Goal: Task Accomplishment & Management: Complete application form

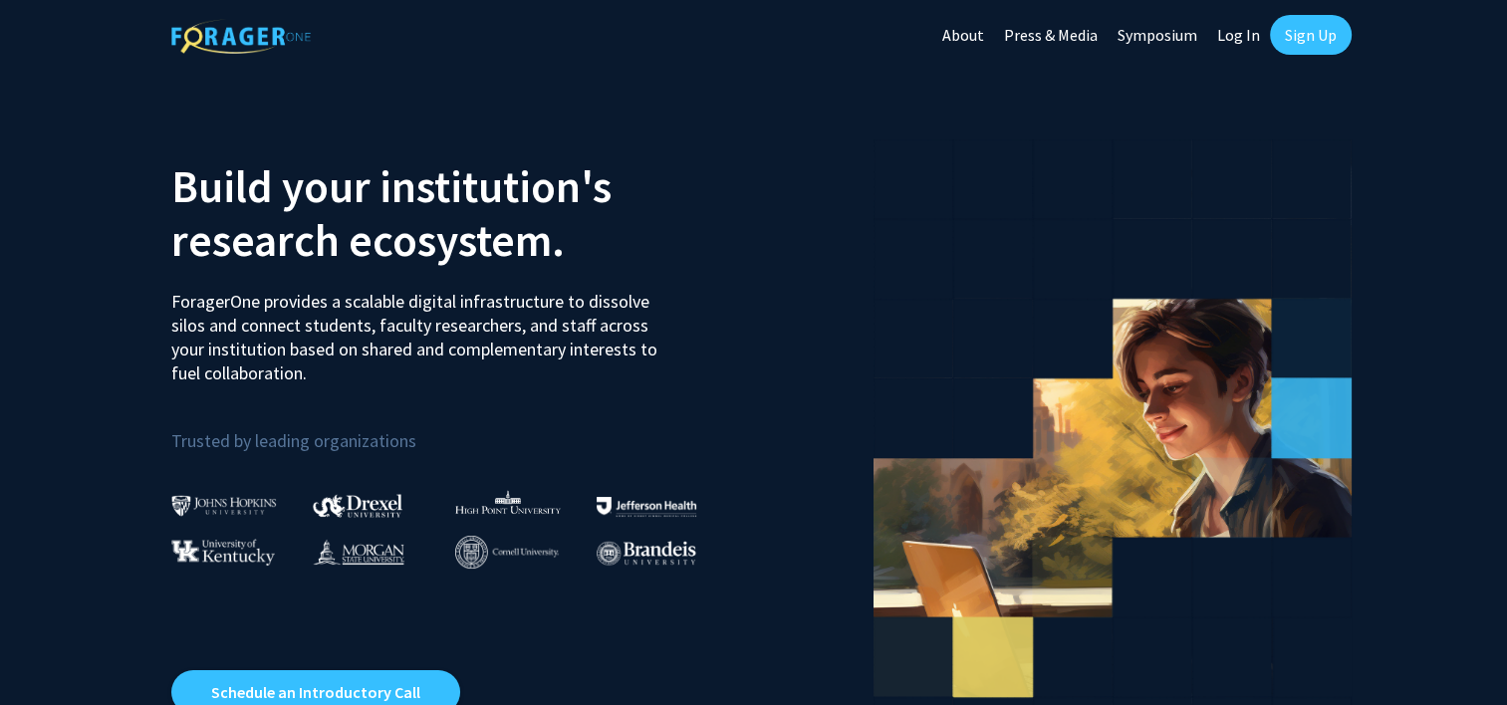
click at [1279, 41] on link "Sign Up" at bounding box center [1311, 35] width 82 height 40
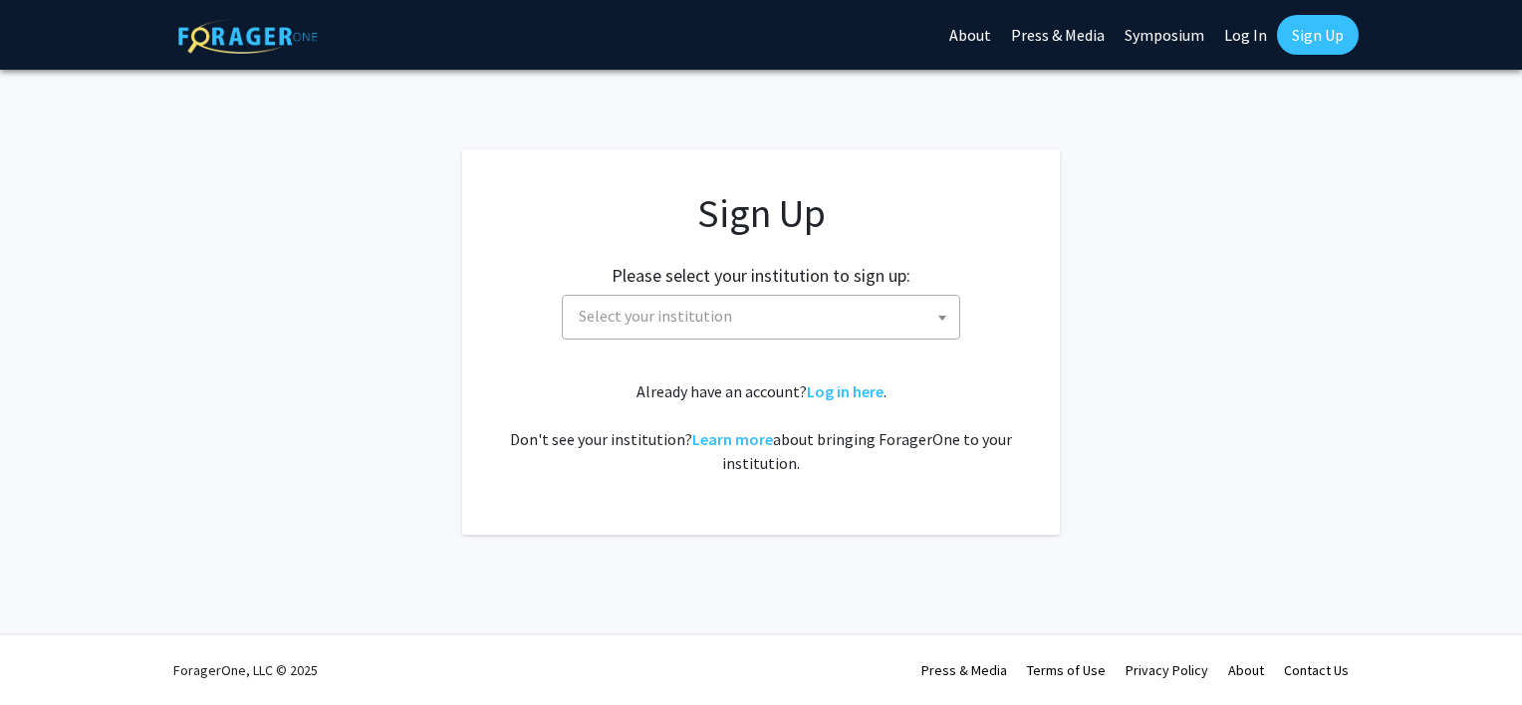
click at [758, 329] on span "Select your institution" at bounding box center [765, 316] width 388 height 41
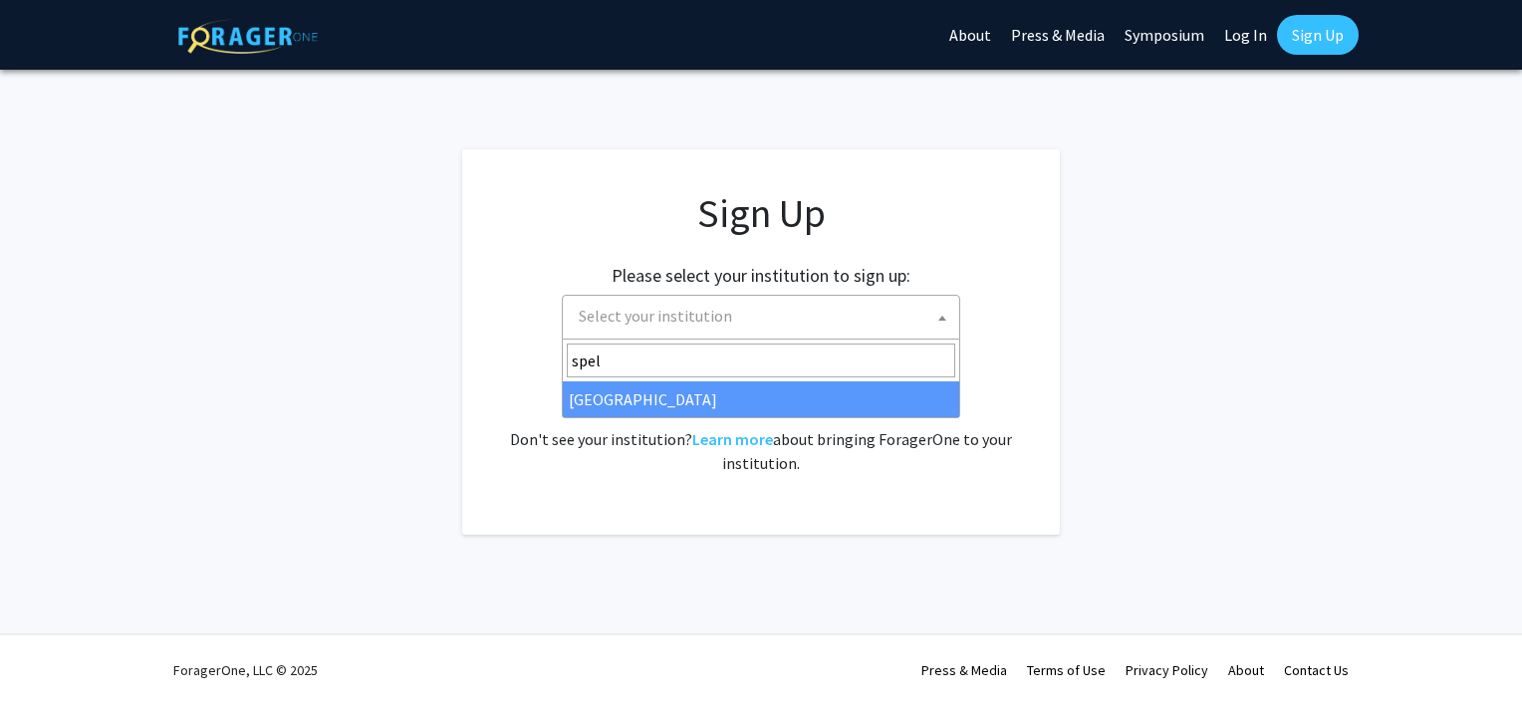
type input "spel"
select select "4"
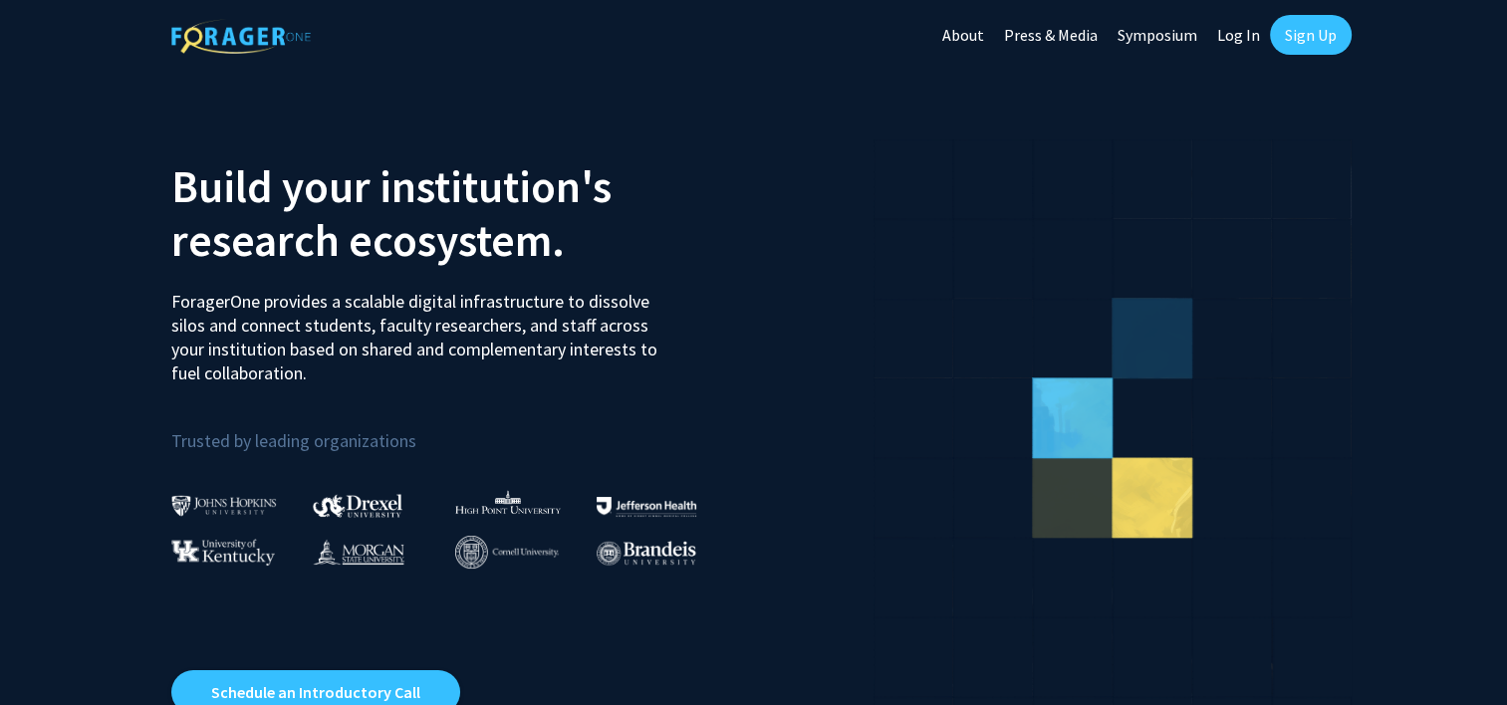
click at [1315, 36] on link "Sign Up" at bounding box center [1311, 35] width 82 height 40
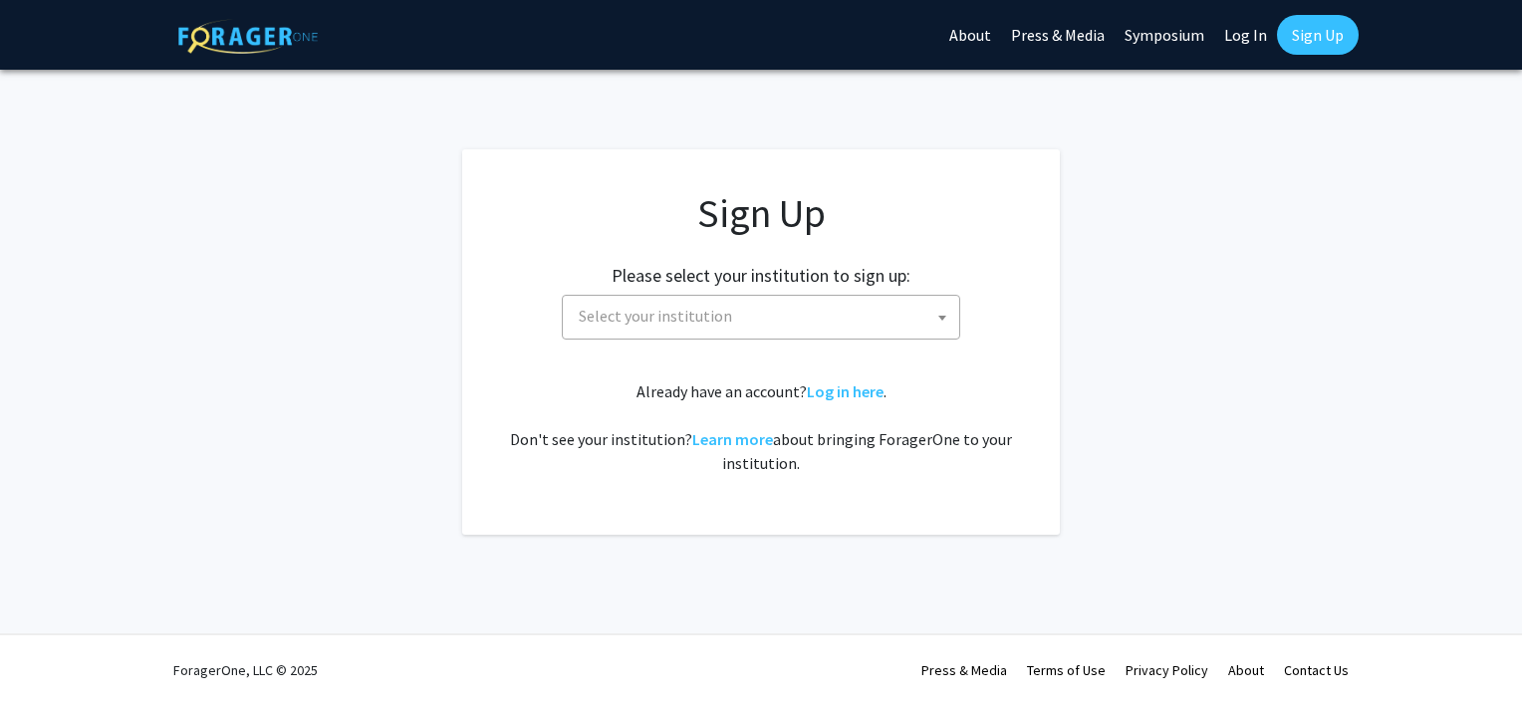
click at [793, 310] on span "Select your institution" at bounding box center [765, 316] width 388 height 41
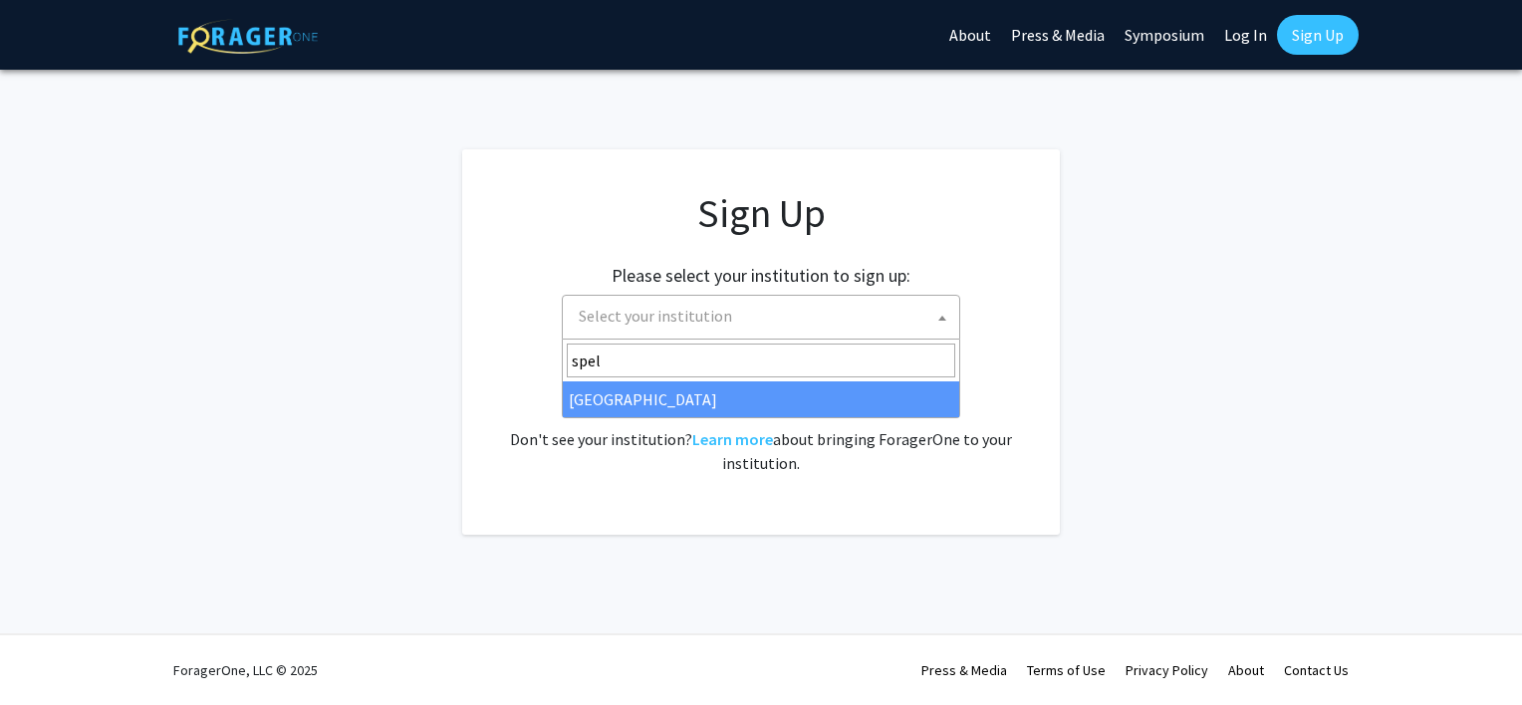
type input "spel"
select select "4"
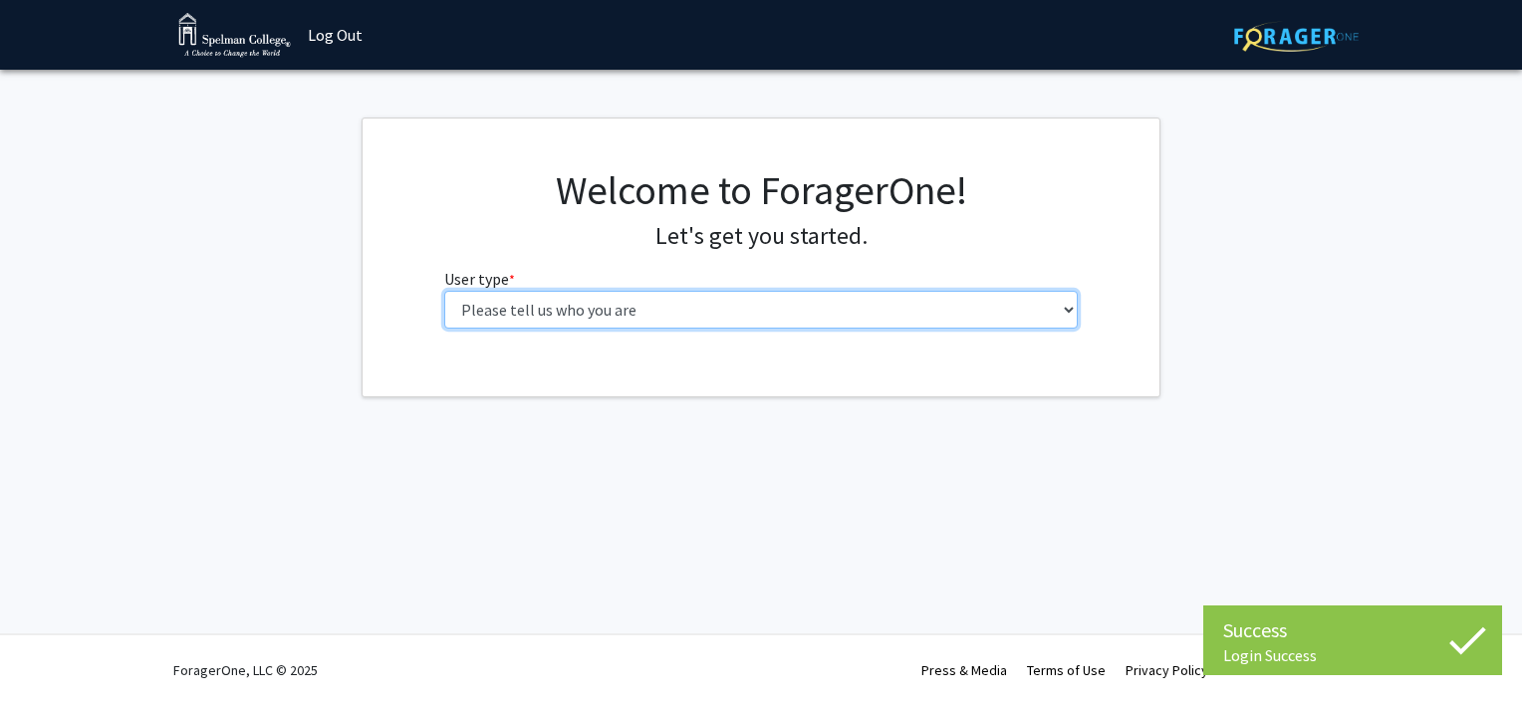
click at [840, 306] on select "Please tell us who you are Undergraduate Student Master's Student Doctoral Cand…" at bounding box center [761, 310] width 634 height 38
select select "1: undergrad"
click at [444, 291] on select "Please tell us who you are Undergraduate Student Master's Student Doctoral Cand…" at bounding box center [761, 310] width 634 height 38
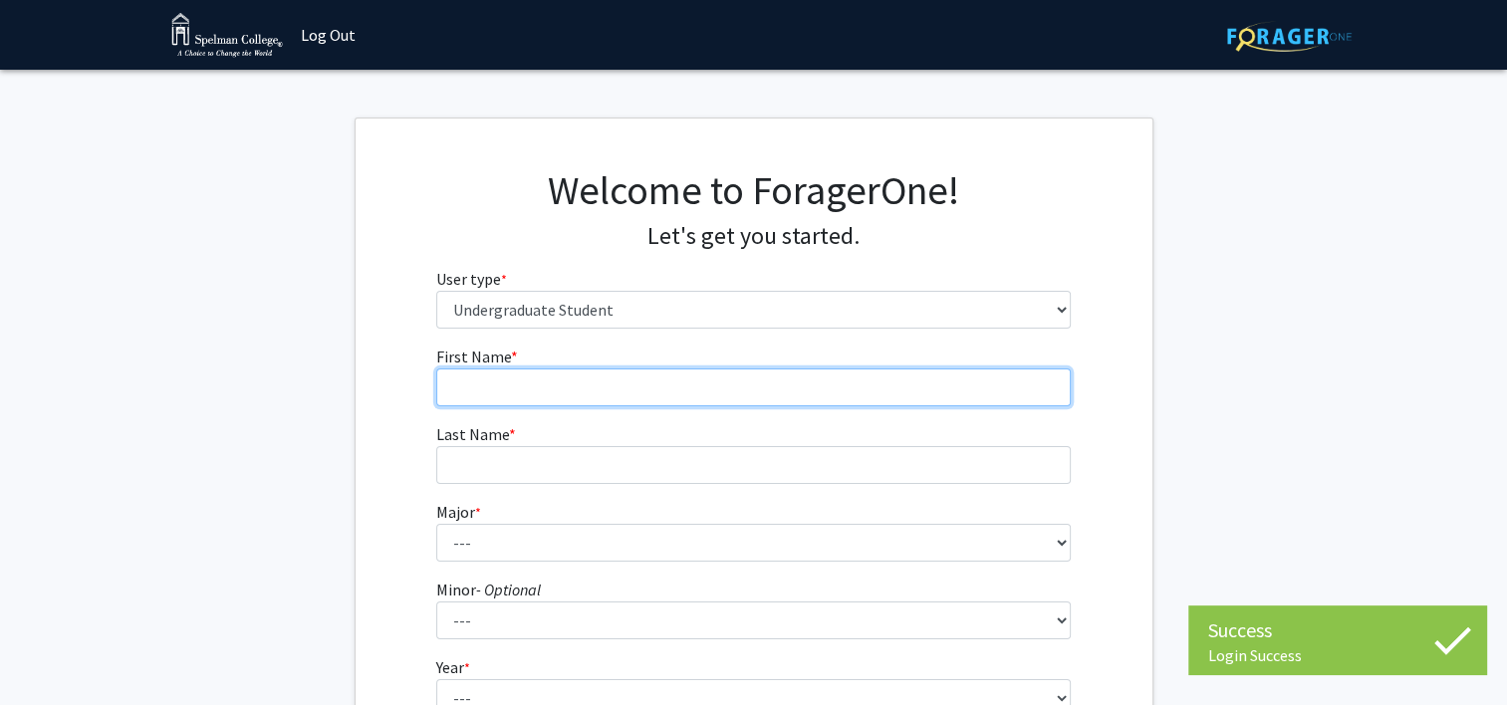
click at [833, 398] on input "First Name * required" at bounding box center [753, 387] width 634 height 38
type input "Kennedy"
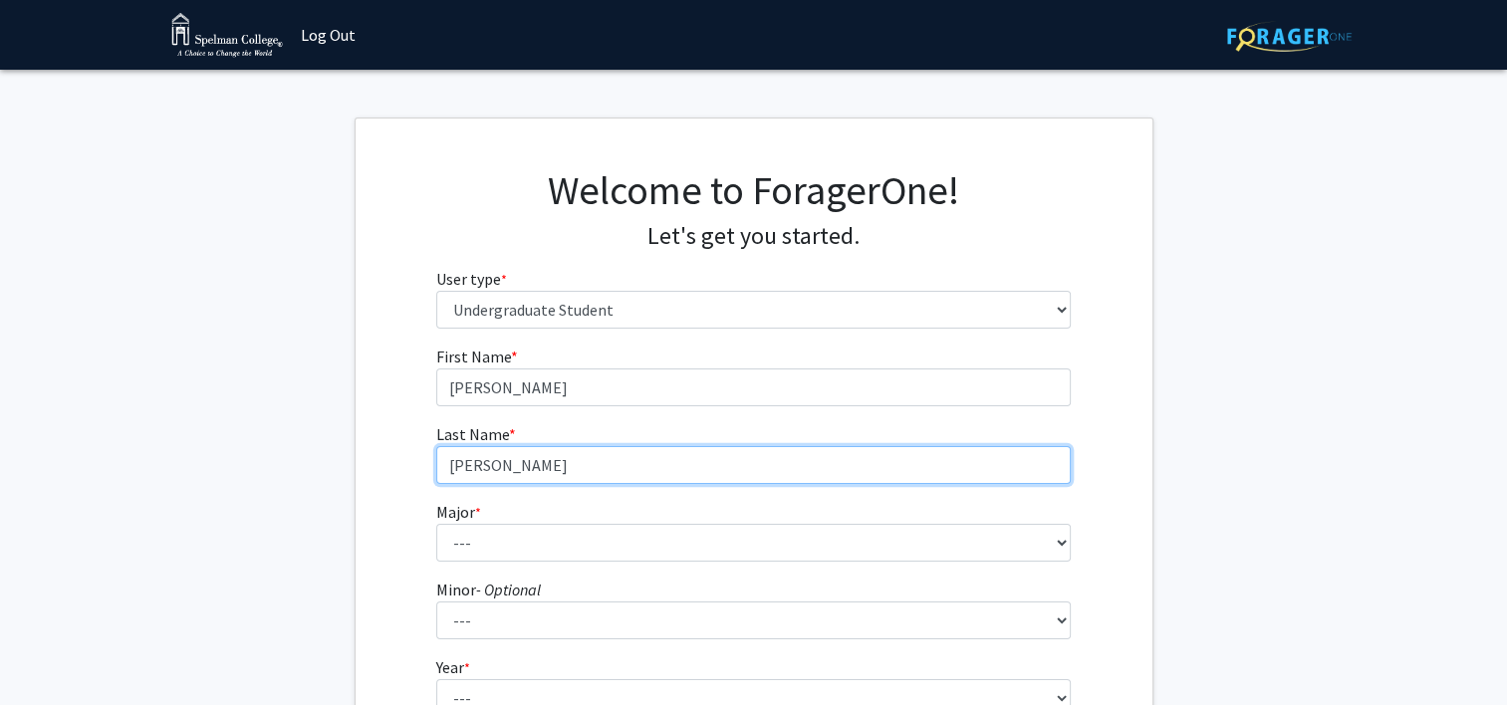
type input "Johnson"
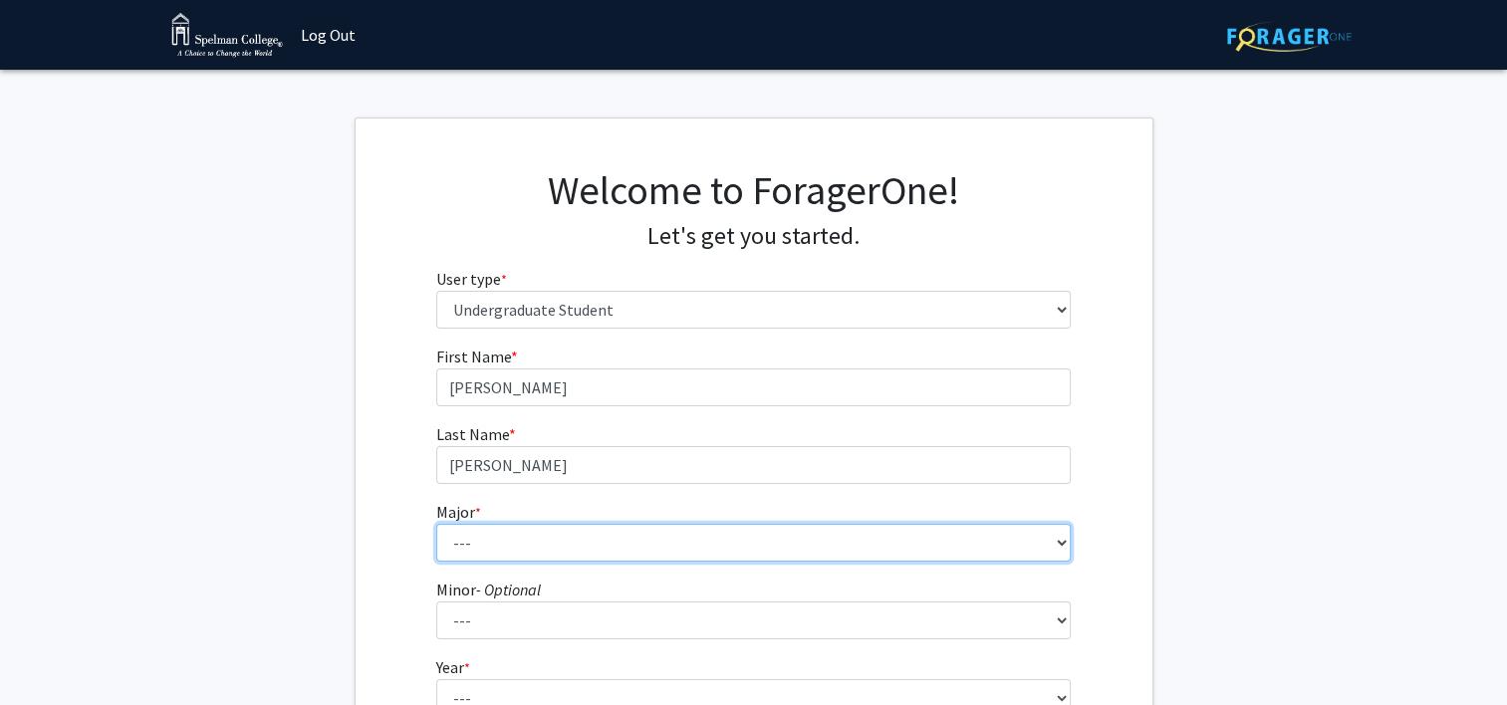
click at [793, 529] on select "--- Art Art History Biochemistry Biology Chemistry Comparative Women’s Studies …" at bounding box center [753, 543] width 634 height 38
click at [436, 524] on select "--- Art Art History Biochemistry Biology Chemistry Comparative Women’s Studies …" at bounding box center [753, 543] width 634 height 38
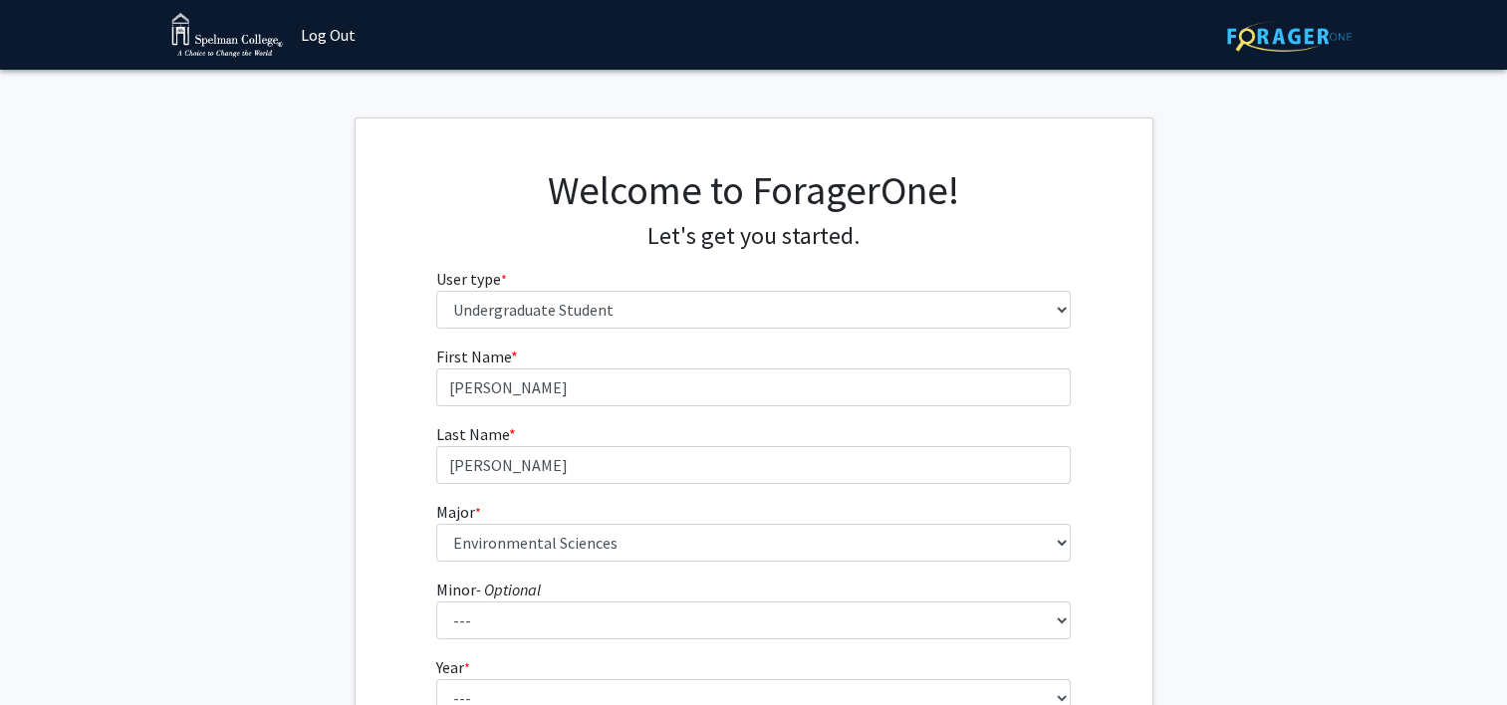
click at [630, 563] on form "First Name * required Kennedy Last Name * required Johnson Major * required ---…" at bounding box center [753, 588] width 634 height 486
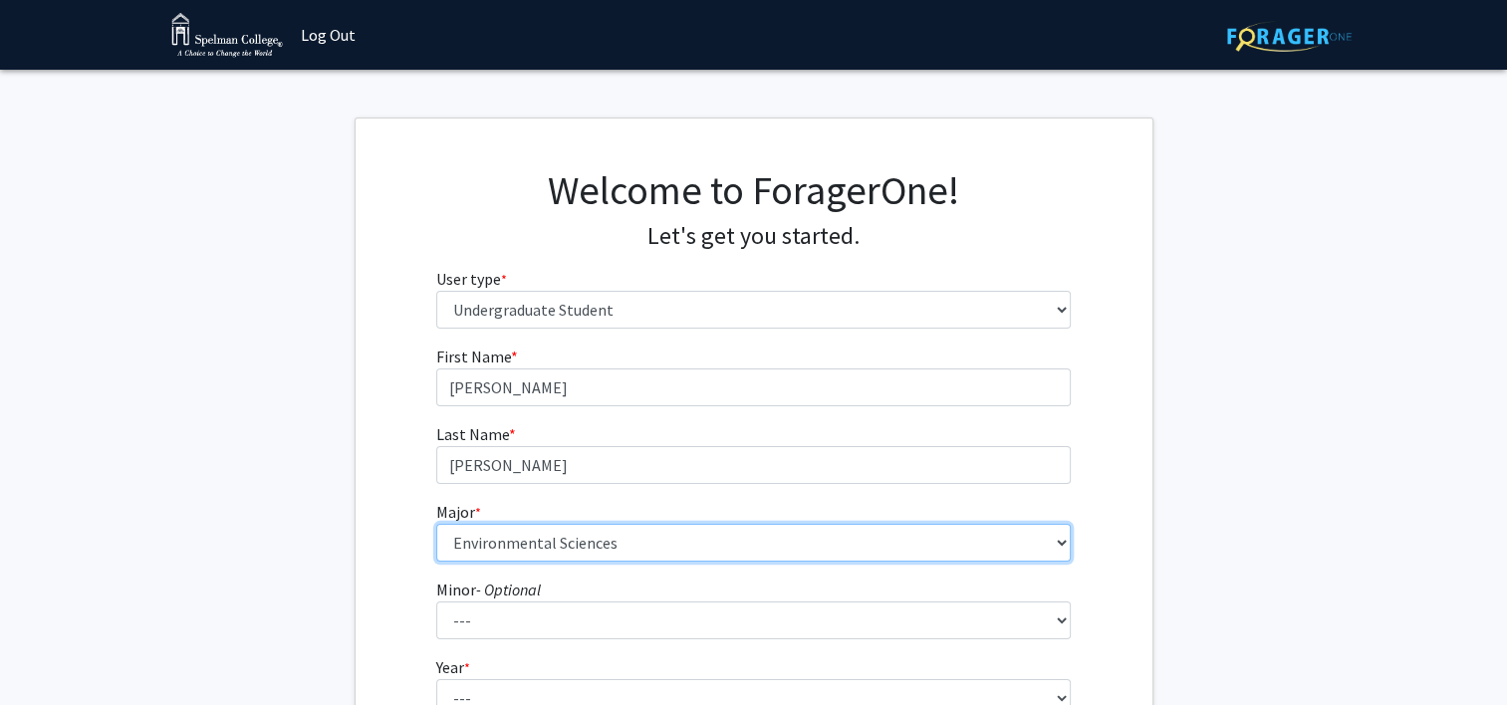
click at [633, 526] on select "--- Art Art History Biochemistry Biology Chemistry Comparative Women’s Studies …" at bounding box center [753, 543] width 634 height 38
select select "13: 259"
click at [436, 524] on select "--- Art Art History Biochemistry Biology Chemistry Comparative Women’s Studies …" at bounding box center [753, 543] width 634 height 38
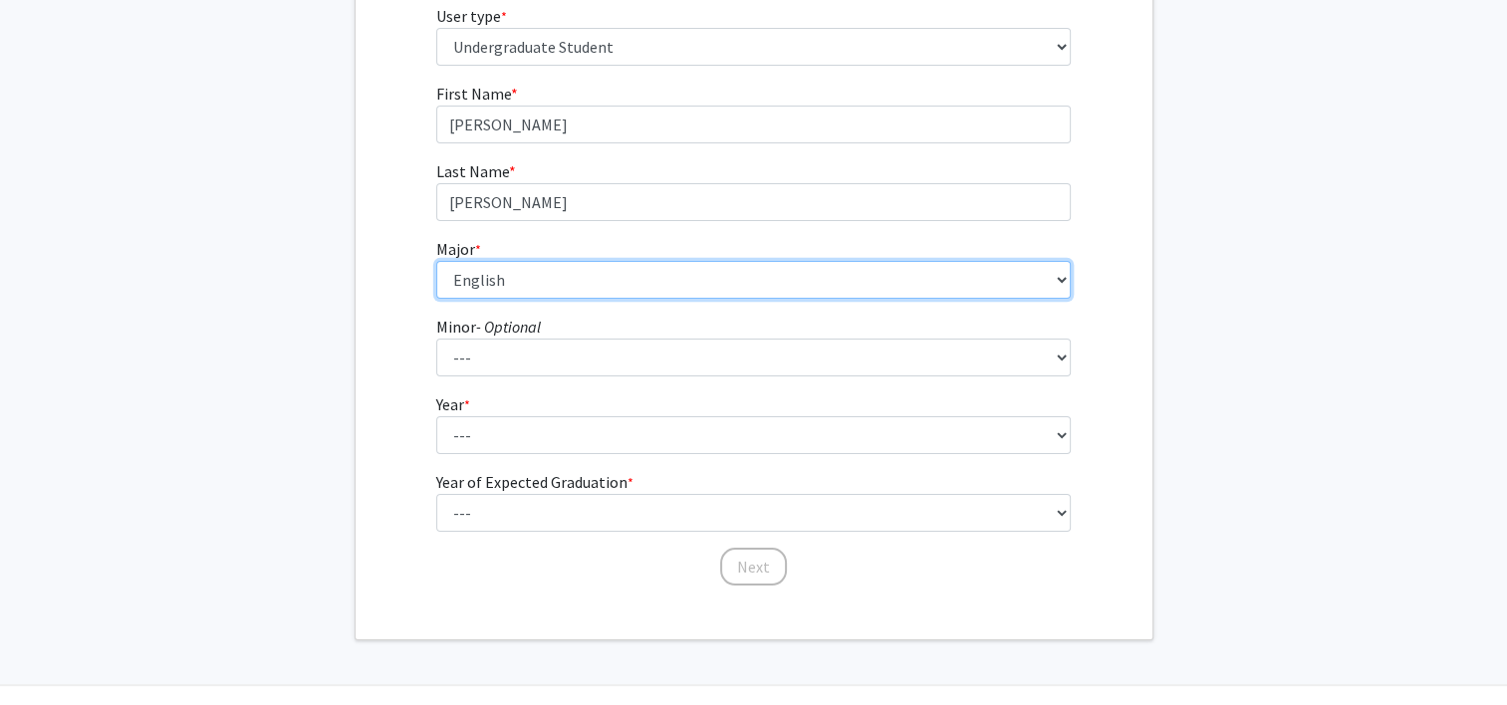
scroll to position [313, 0]
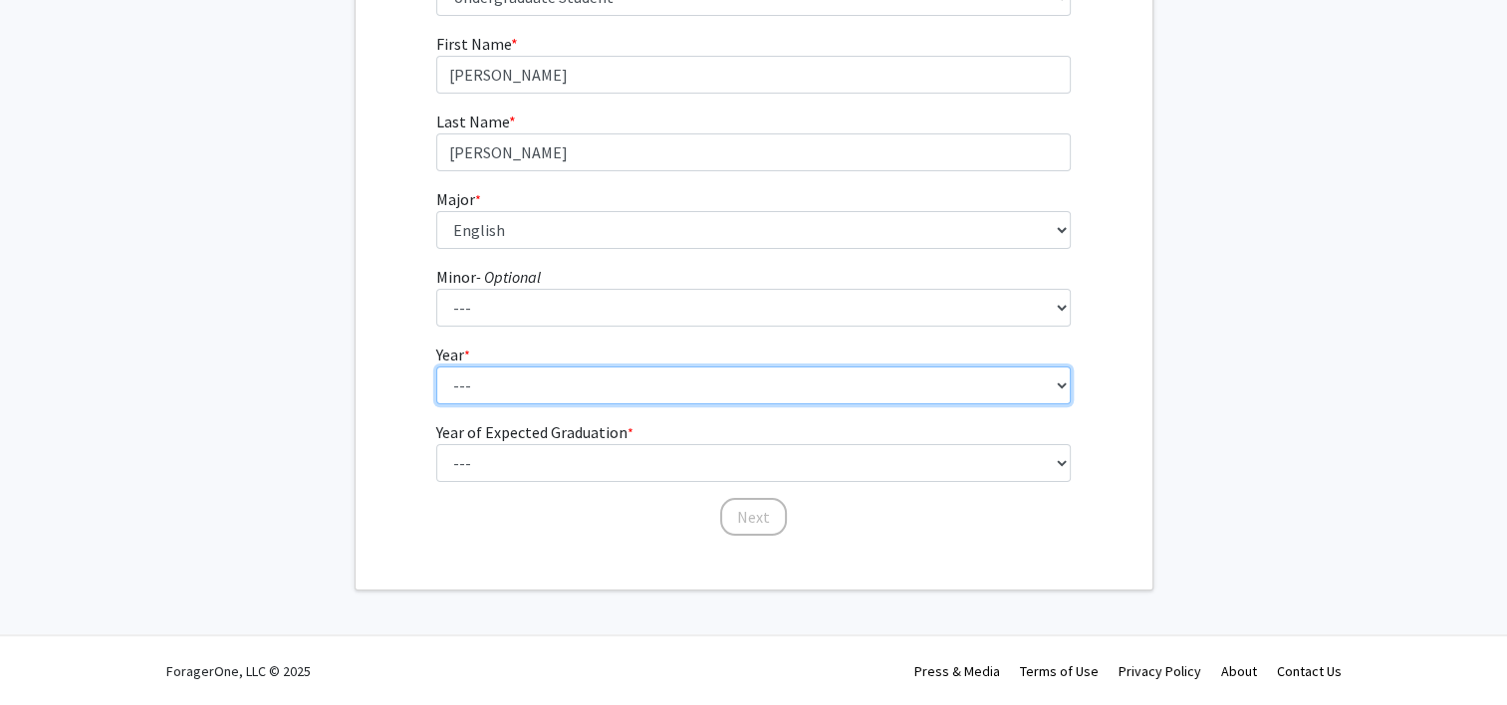
click at [495, 401] on select "--- First-year Sophomore Junior Senior Postbaccalaureate Certificate" at bounding box center [753, 385] width 634 height 38
select select "2: sophomore"
click at [436, 366] on select "--- First-year Sophomore Junior Senior Postbaccalaureate Certificate" at bounding box center [753, 385] width 634 height 38
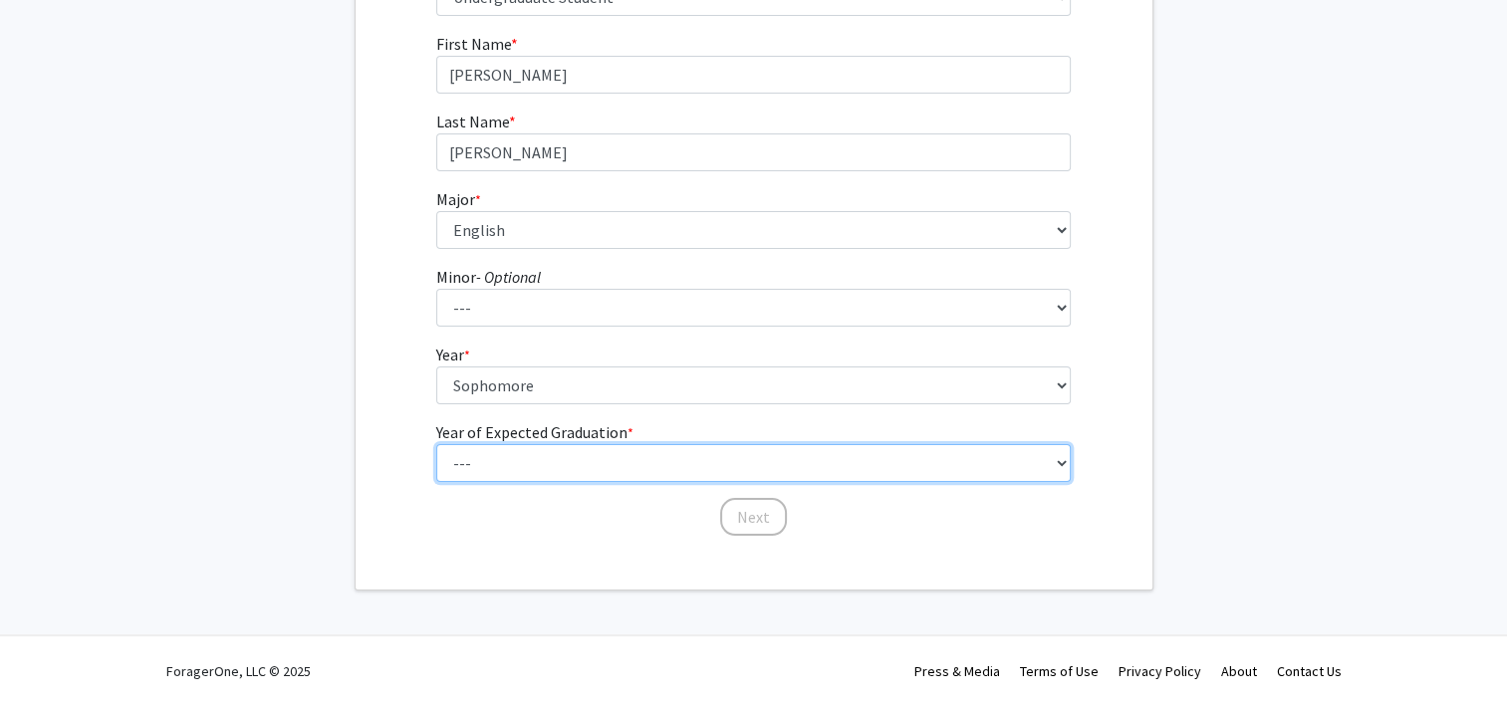
click at [490, 450] on select "--- 2025 2026 2027 2028 2029 2030 2031 2032 2033 2034" at bounding box center [753, 463] width 634 height 38
select select "4: 2028"
click at [436, 444] on select "--- 2025 2026 2027 2028 2029 2030 2031 2032 2033 2034" at bounding box center [753, 463] width 634 height 38
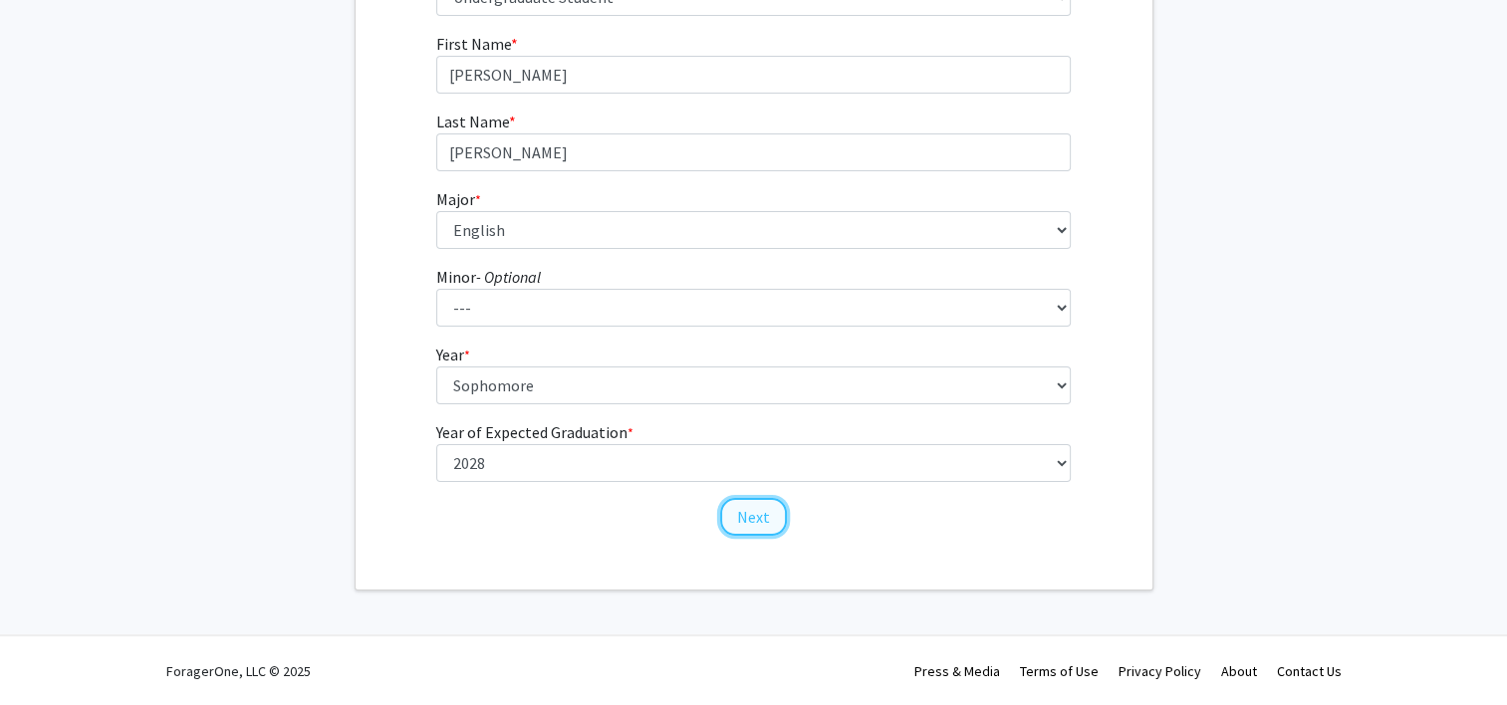
click at [752, 514] on button "Next" at bounding box center [753, 517] width 67 height 38
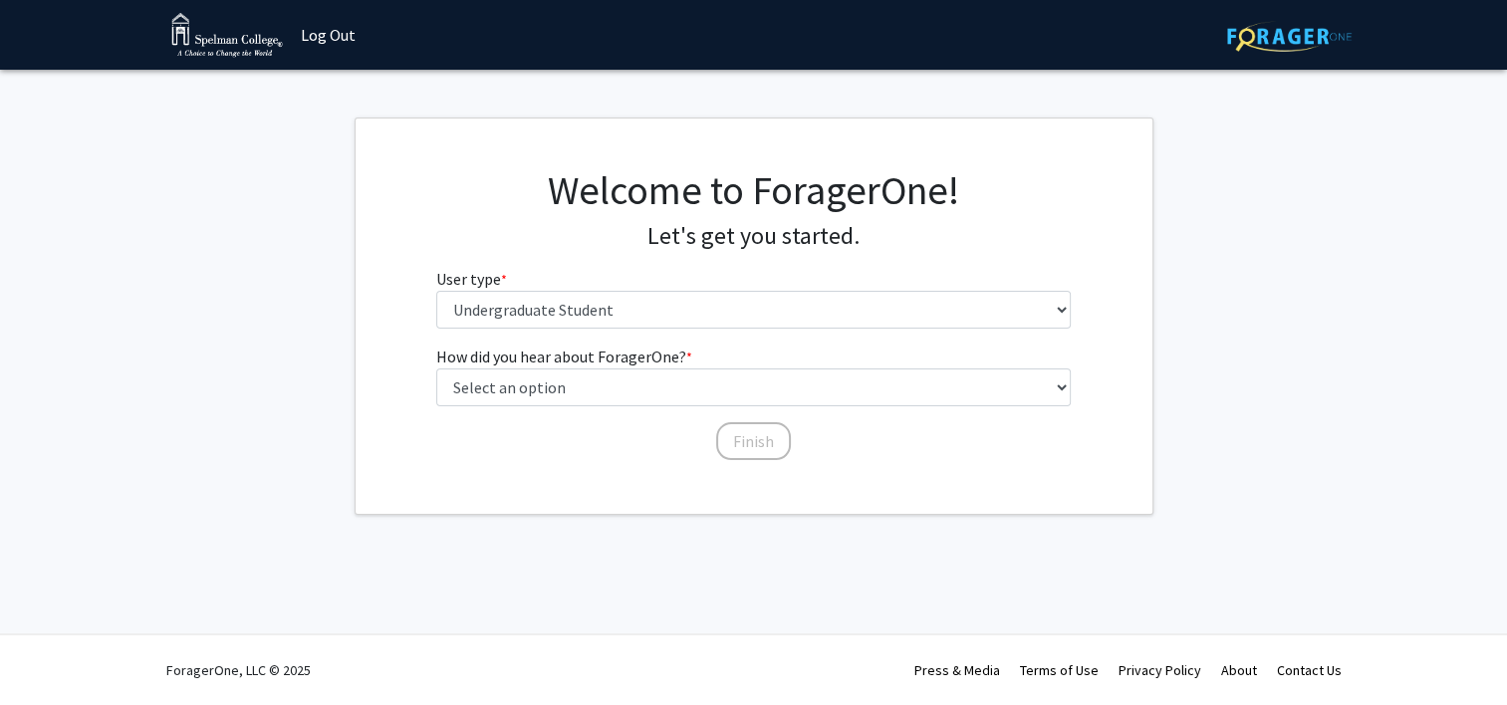
scroll to position [0, 0]
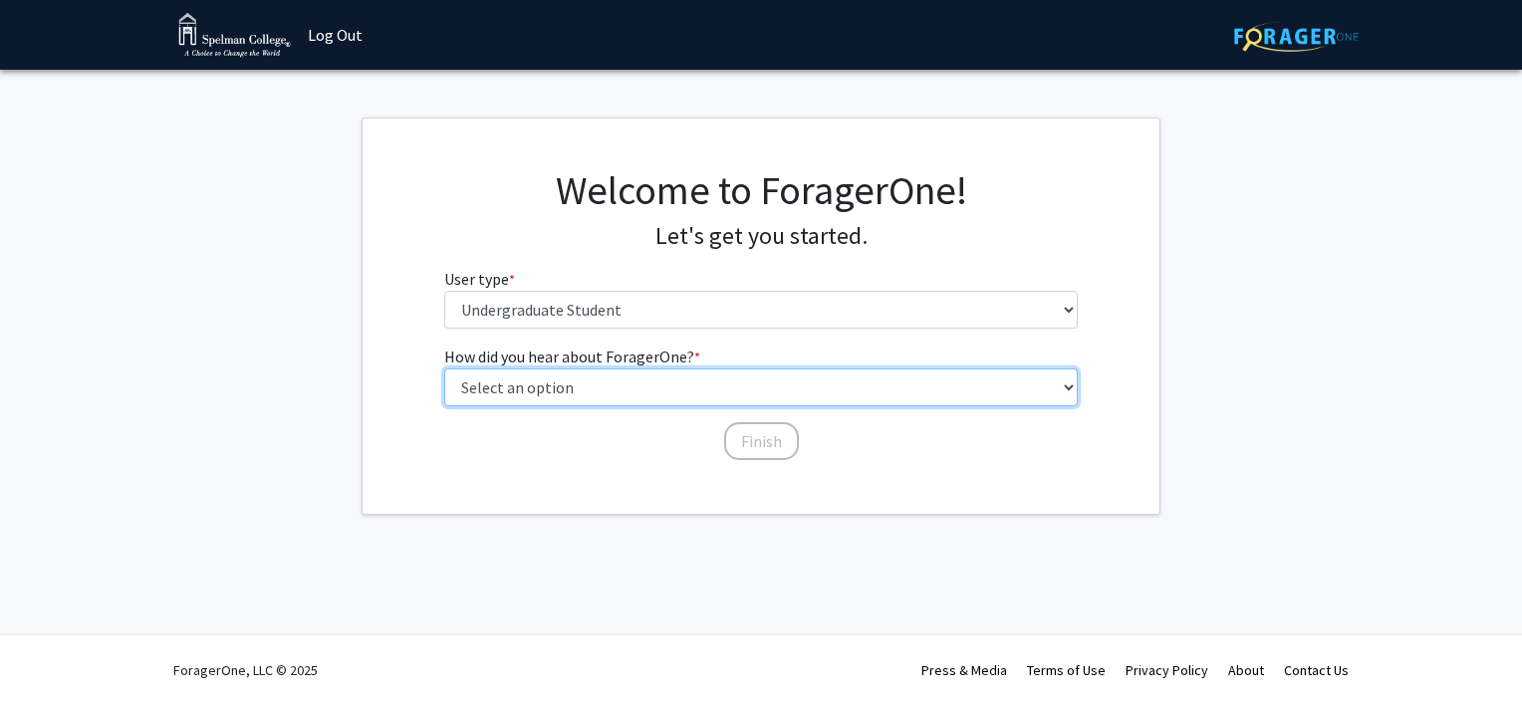
click at [631, 383] on select "Select an option Peer/student recommendation Faculty/staff recommendation Unive…" at bounding box center [761, 387] width 634 height 38
select select "2: faculty_recommendation"
click at [444, 368] on select "Select an option Peer/student recommendation Faculty/staff recommendation Unive…" at bounding box center [761, 387] width 634 height 38
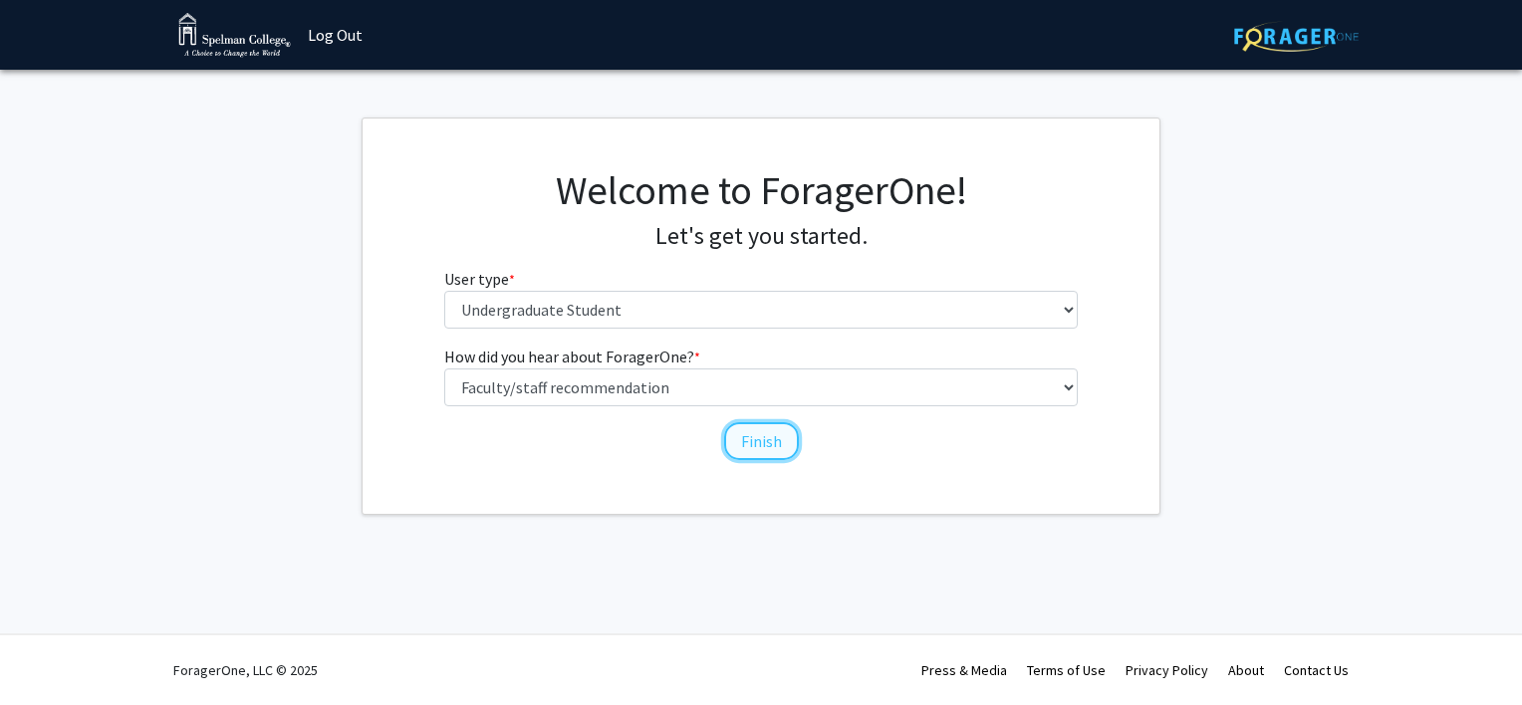
click at [787, 441] on button "Finish" at bounding box center [761, 441] width 75 height 38
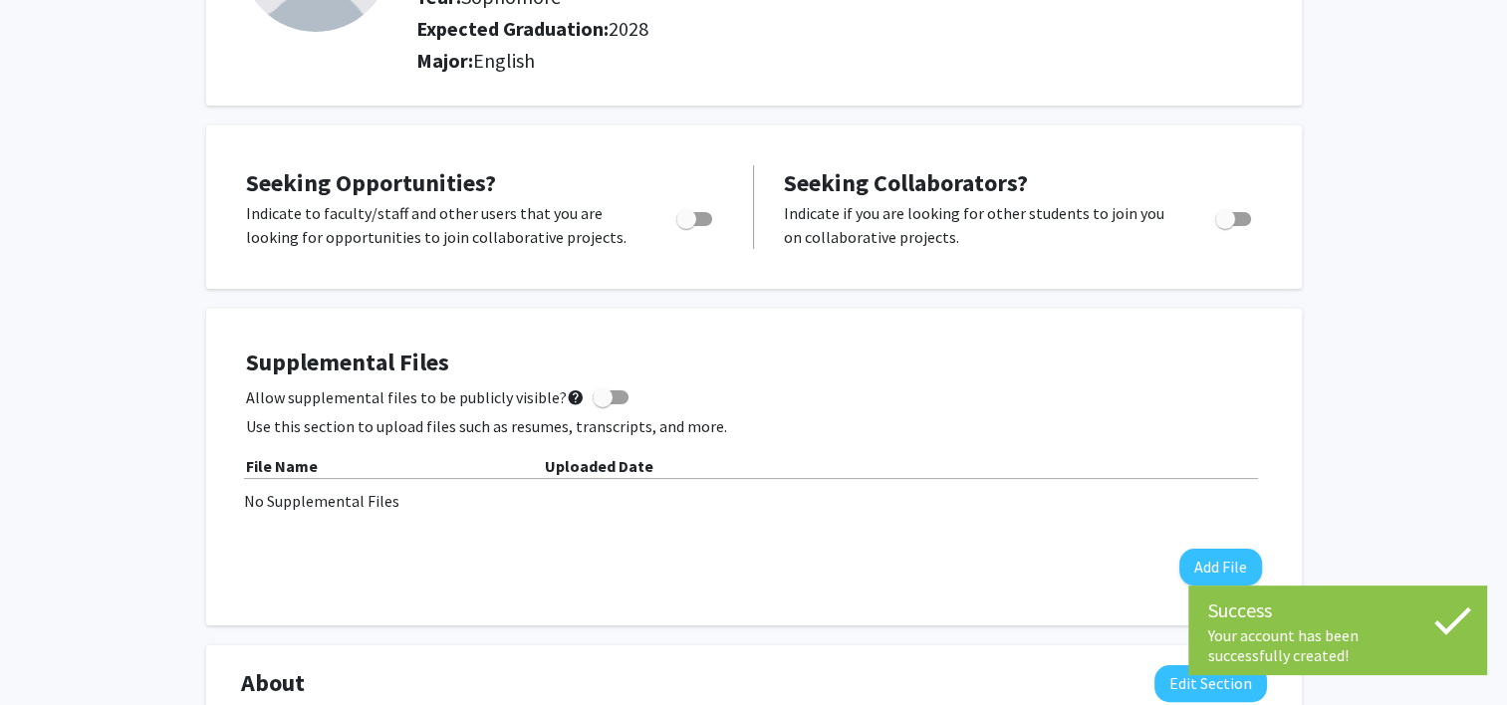
scroll to position [267, 0]
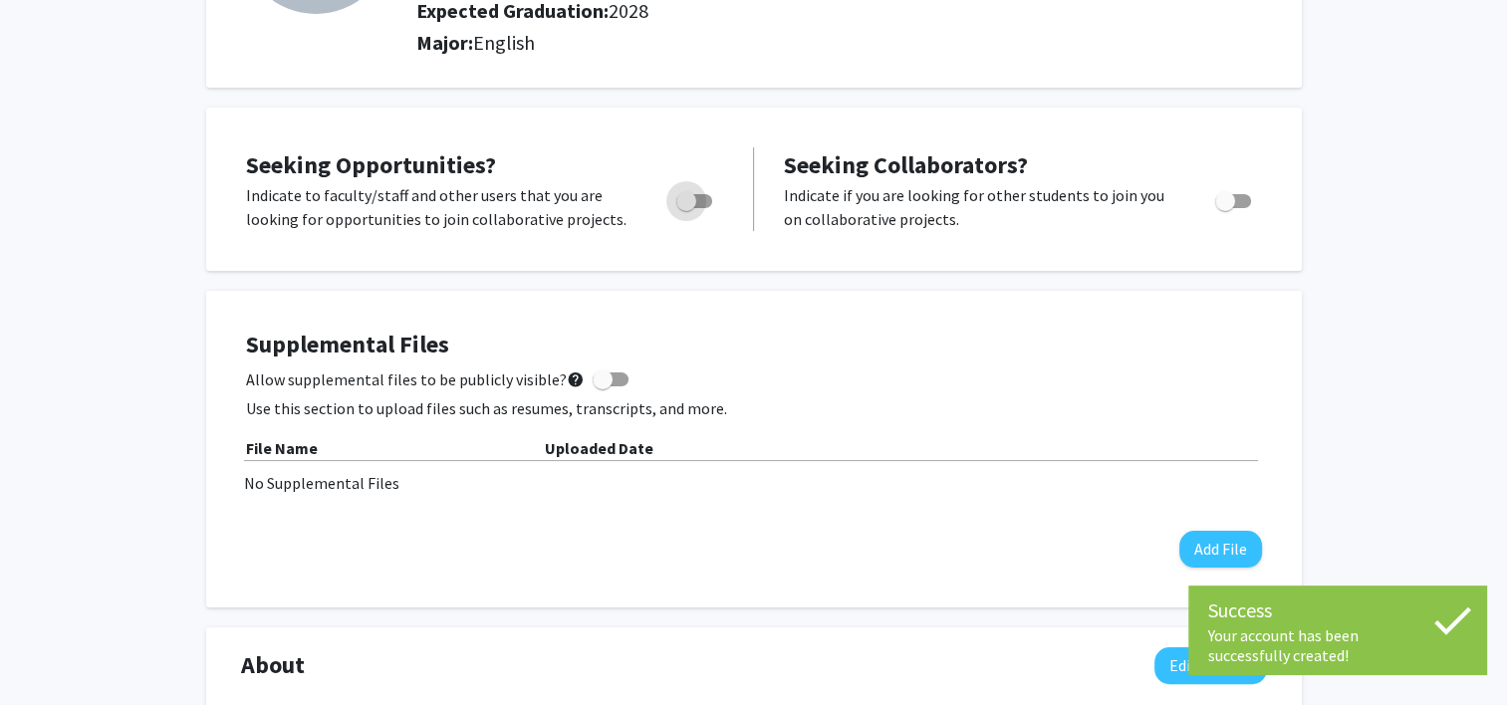
click at [699, 194] on span "Toggle" at bounding box center [694, 201] width 36 height 14
click at [686, 208] on input "Are you actively seeking opportunities?" at bounding box center [685, 208] width 1 height 1
checkbox input "true"
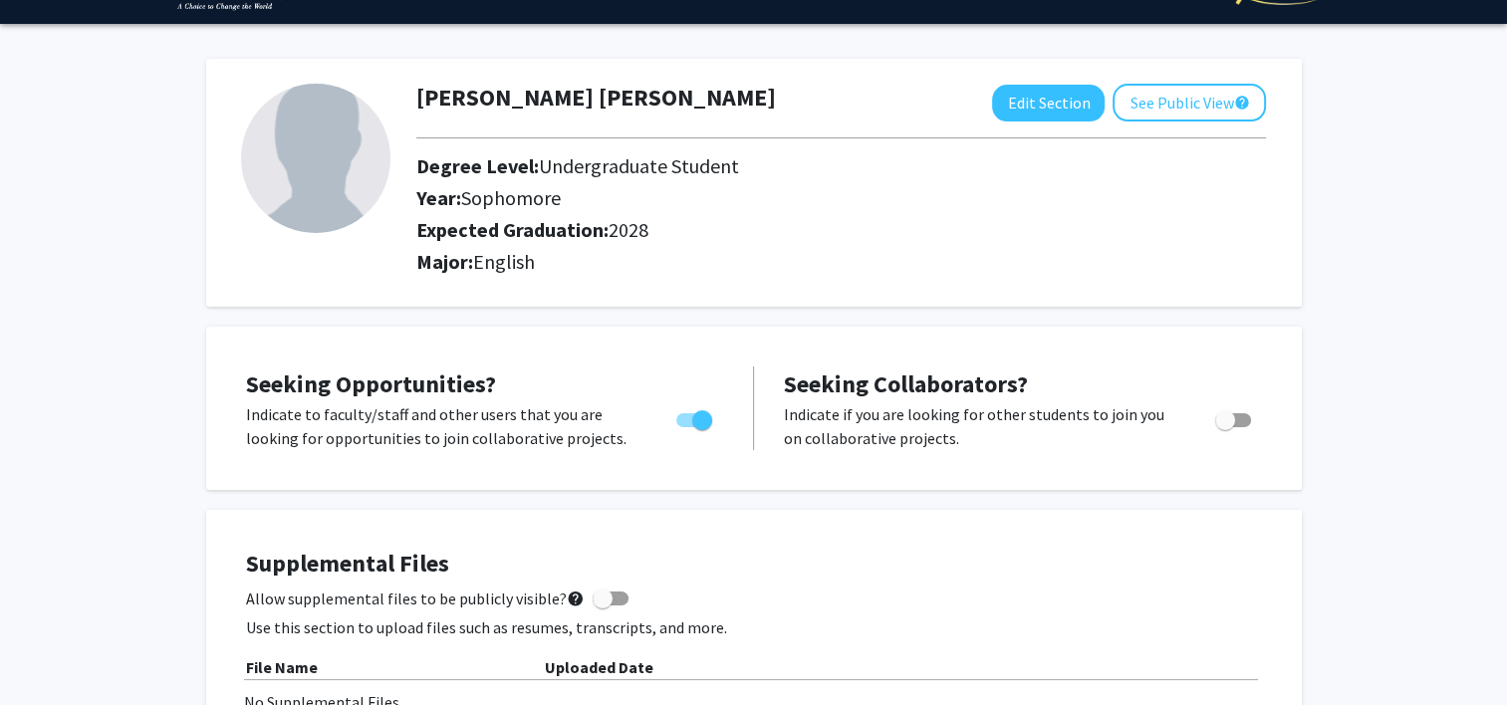
scroll to position [0, 0]
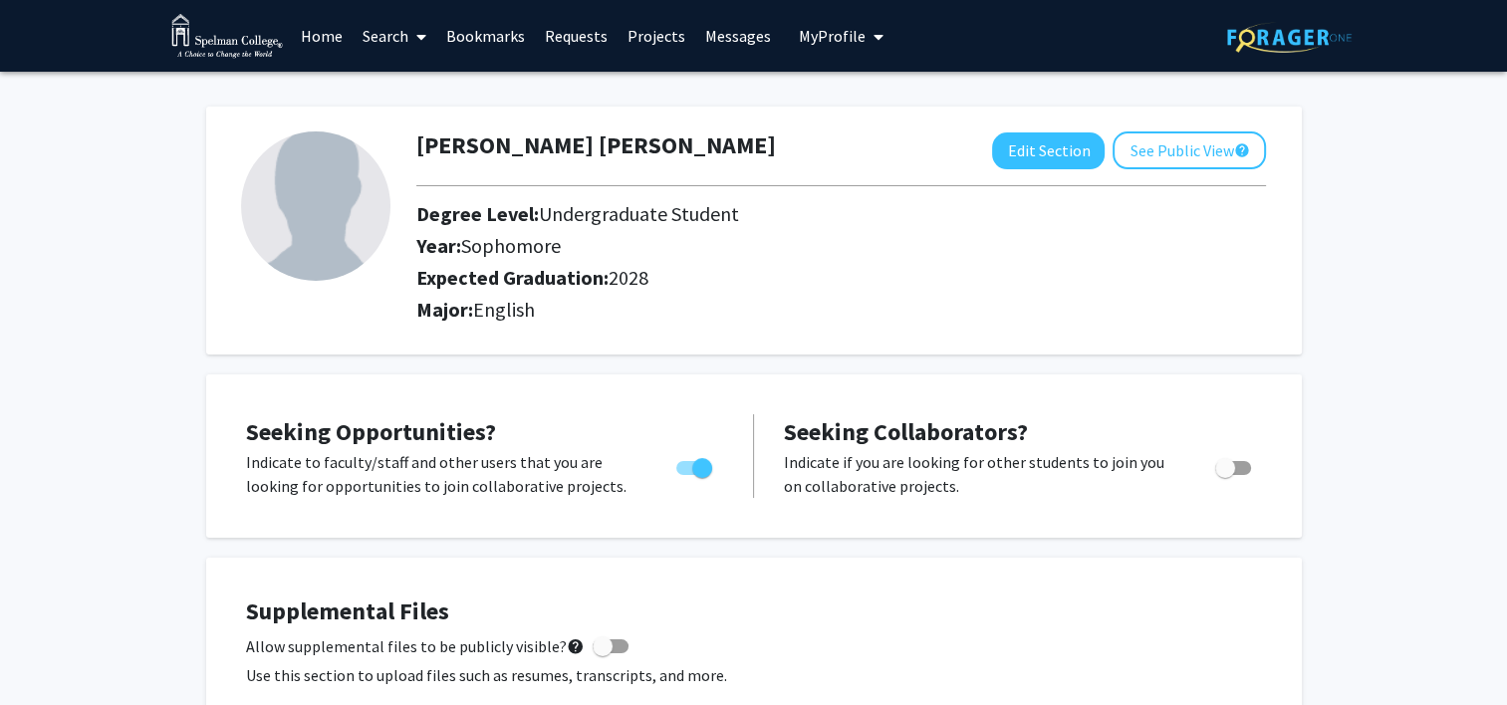
click at [320, 36] on link "Home" at bounding box center [322, 36] width 62 height 70
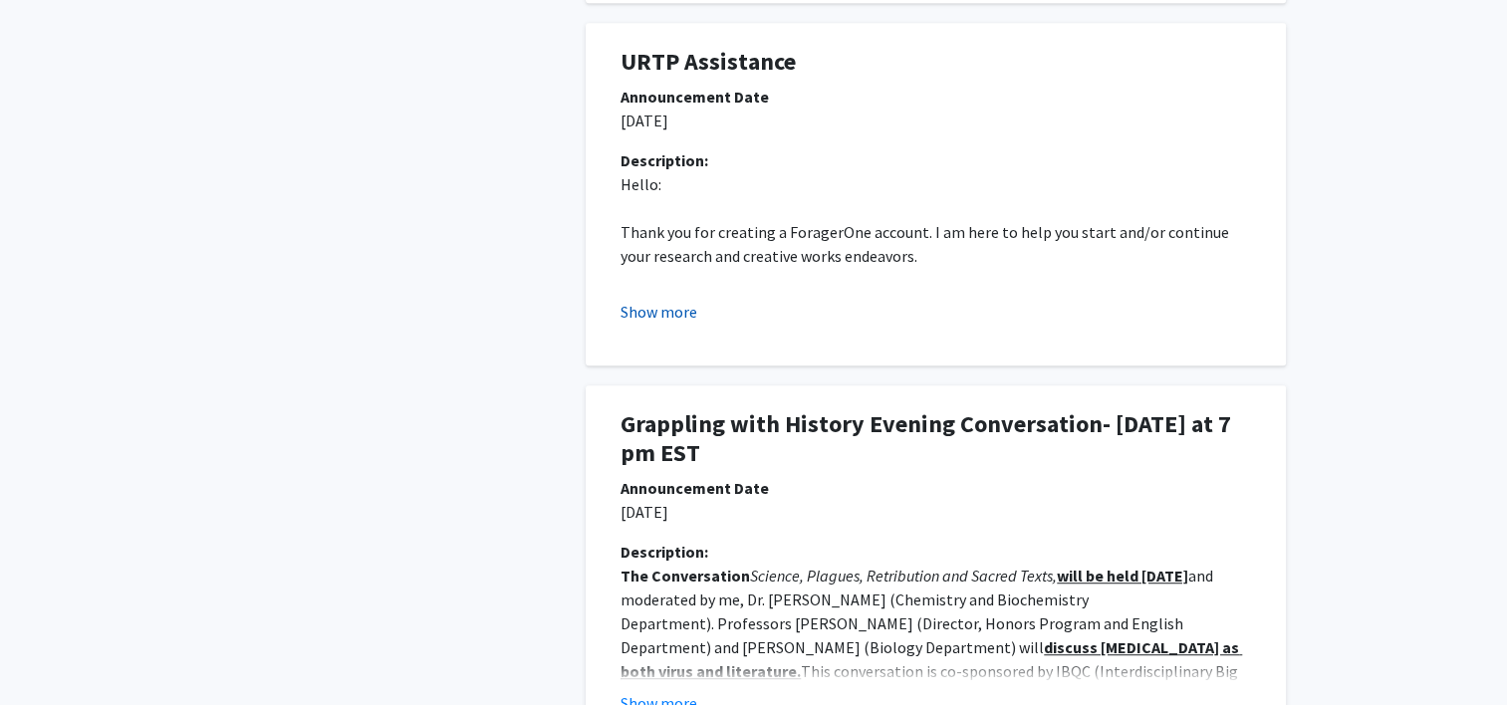
scroll to position [1179, 0]
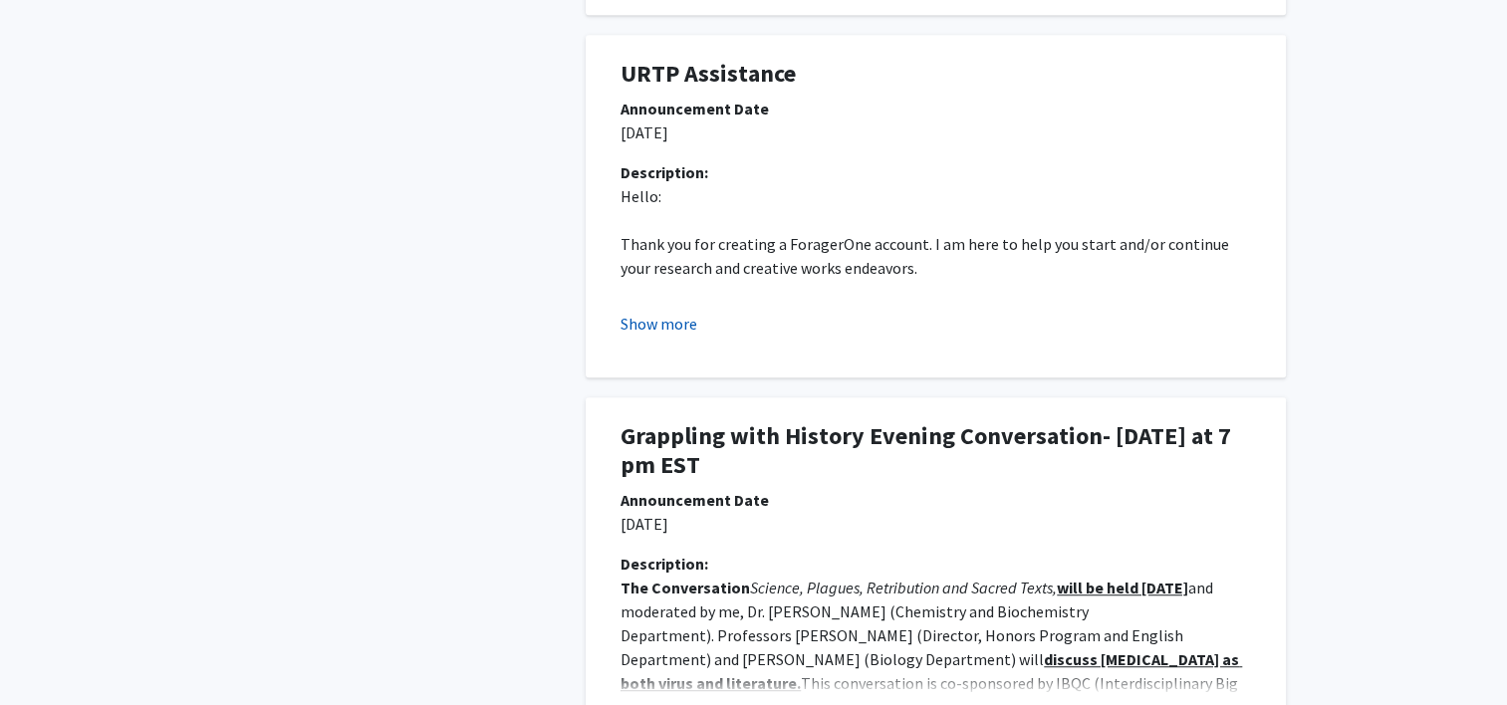
click at [663, 323] on button "Show more" at bounding box center [658, 324] width 77 height 24
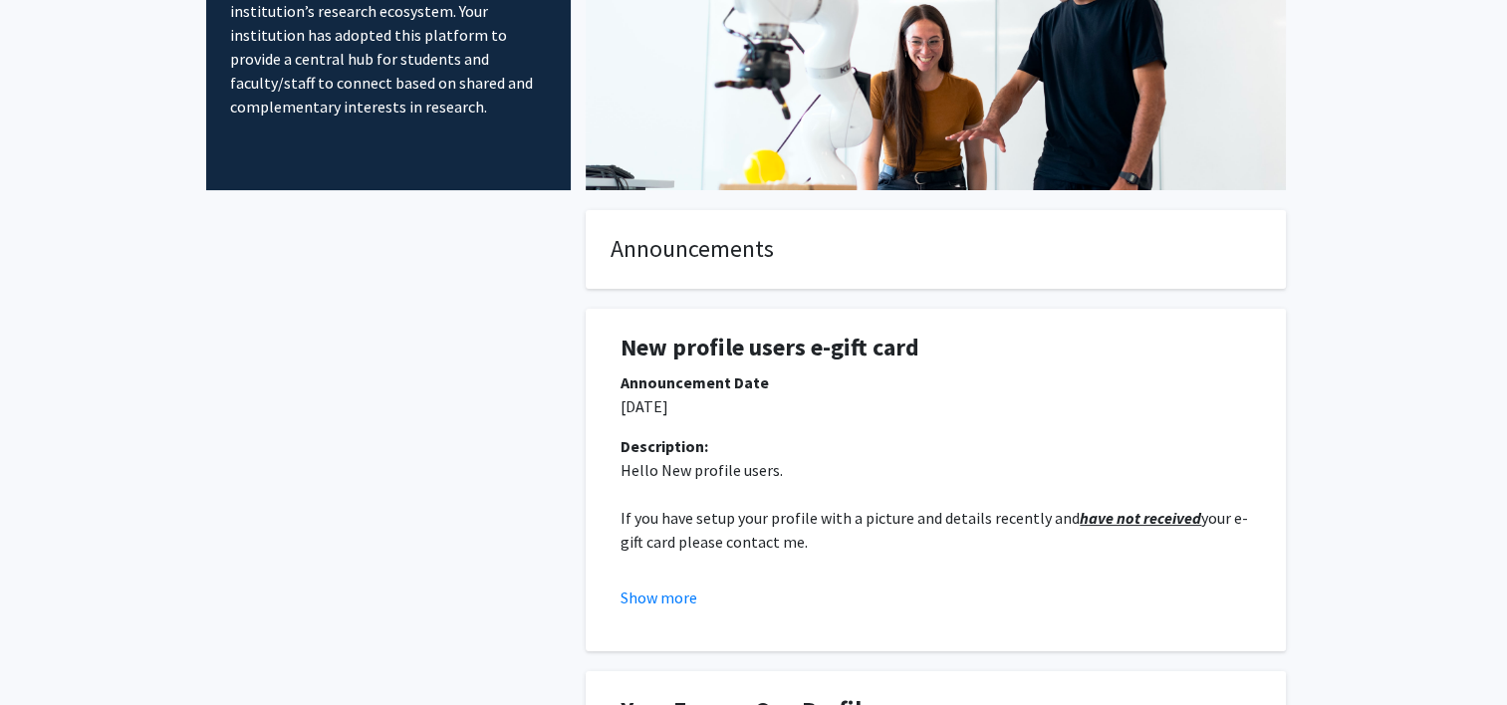
scroll to position [0, 0]
